Goal: Task Accomplishment & Management: Manage account settings

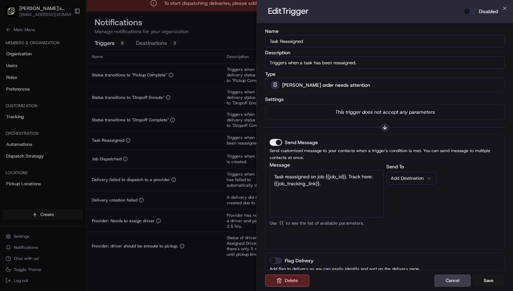
scroll to position [115, 0]
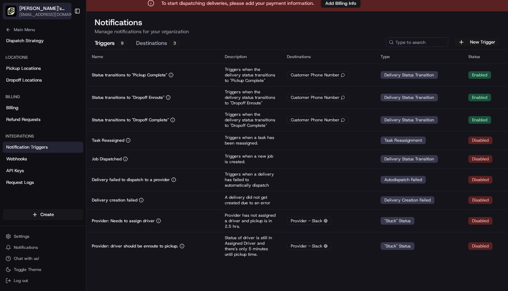
click at [51, 12] on span "[EMAIL_ADDRESS][DOMAIN_NAME]" at bounding box center [48, 15] width 59 height 6
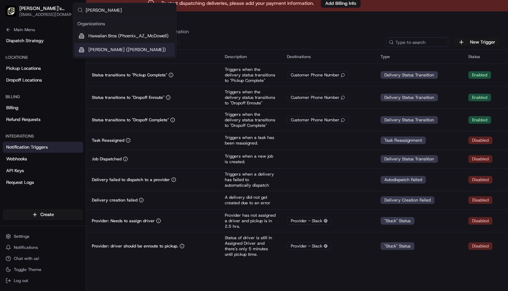
type input "[PERSON_NAME]"
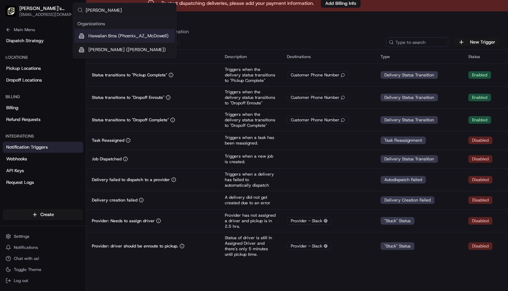
click at [105, 38] on span "Hawaiian Bros (Phoenix_AZ_McDowell)" at bounding box center [128, 36] width 80 height 6
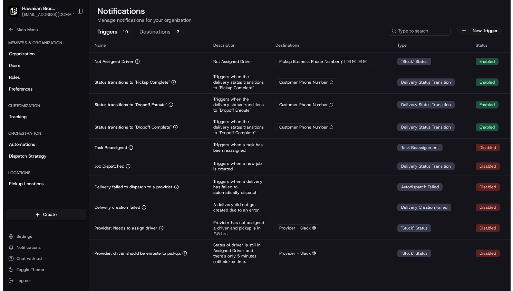
scroll to position [0, 0]
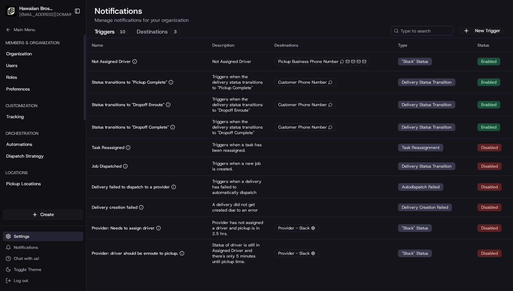
click at [23, 236] on span "Settings" at bounding box center [22, 237] width 16 height 6
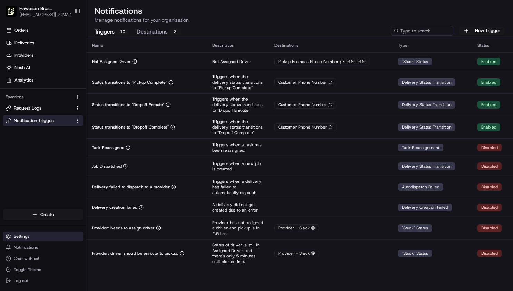
click at [22, 236] on span "Settings" at bounding box center [22, 237] width 16 height 6
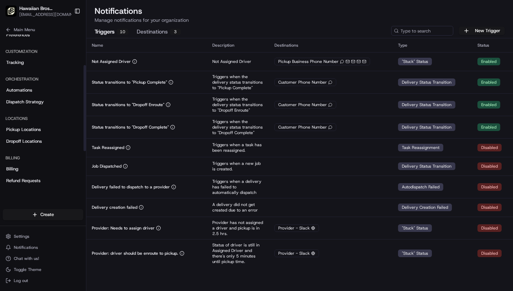
scroll to position [54, 0]
click at [32, 175] on link "Refund Requests" at bounding box center [43, 180] width 80 height 11
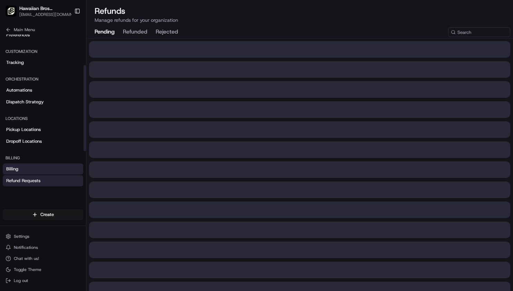
click at [26, 169] on link "Billing" at bounding box center [43, 168] width 80 height 11
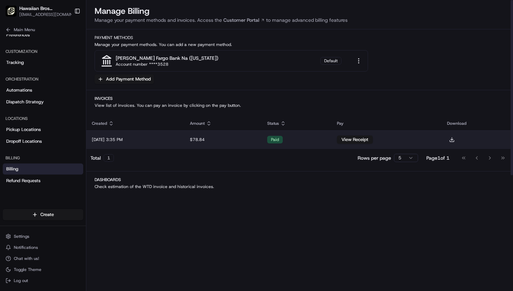
click at [153, 142] on td "[DATE] 3:35 PM" at bounding box center [135, 139] width 98 height 19
